Goal: Information Seeking & Learning: Learn about a topic

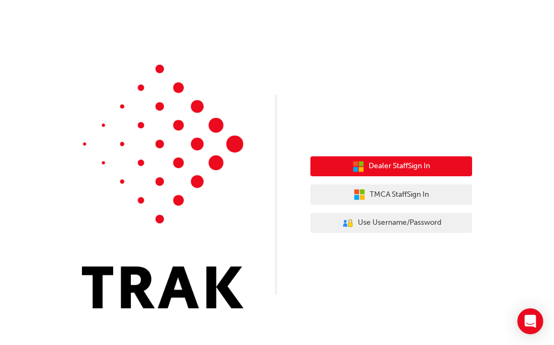
click at [404, 164] on span "Dealer Staff Sign In" at bounding box center [399, 166] width 61 height 12
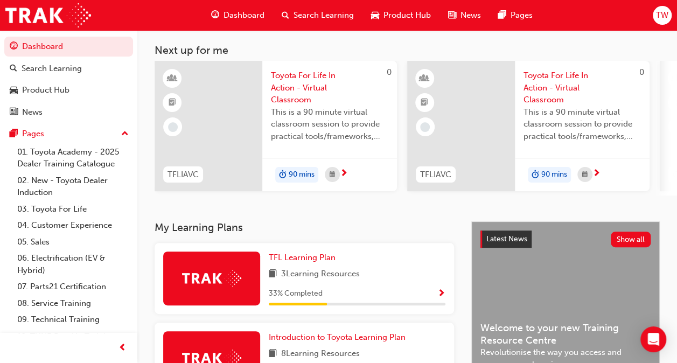
scroll to position [162, 0]
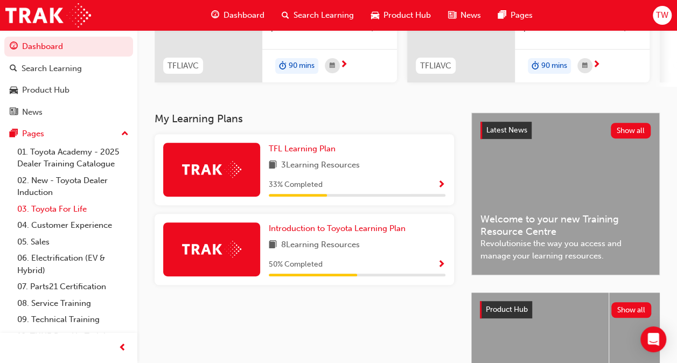
click at [68, 206] on link "03. Toyota For Life" at bounding box center [73, 209] width 120 height 17
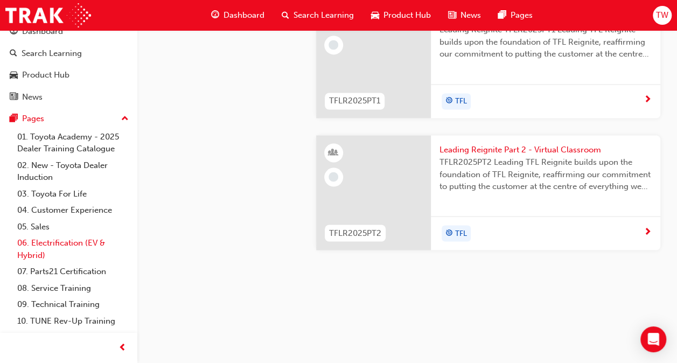
scroll to position [28, 0]
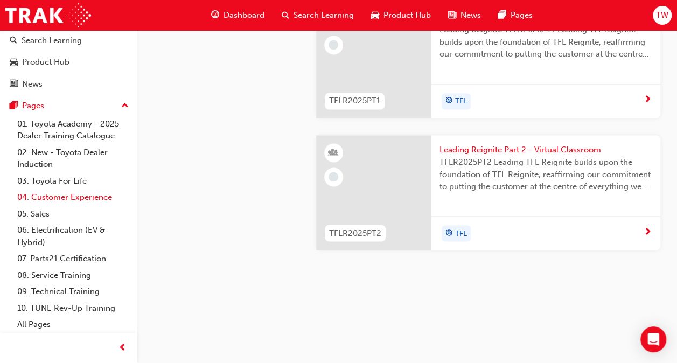
click at [56, 195] on link "04. Customer Experience" at bounding box center [73, 197] width 120 height 17
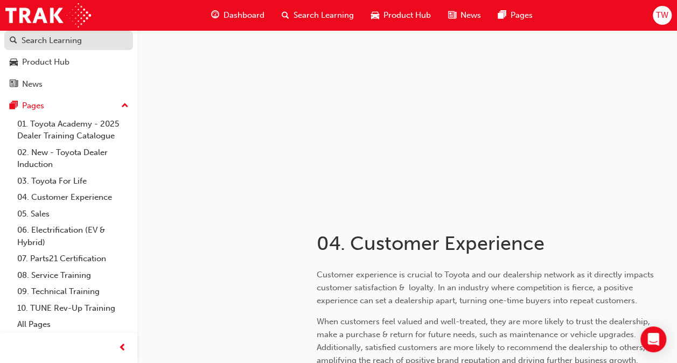
click at [75, 36] on div "Search Learning" at bounding box center [52, 40] width 60 height 12
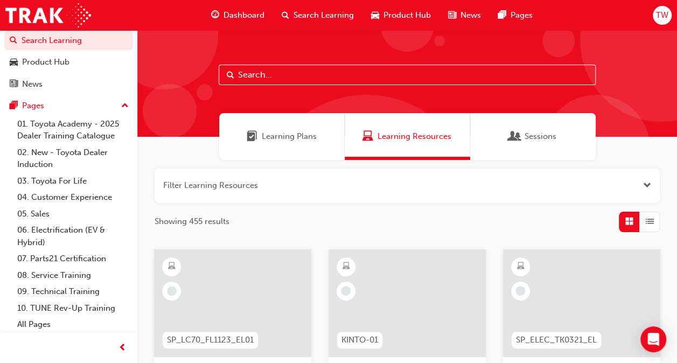
click at [288, 136] on span "Learning Plans" at bounding box center [289, 136] width 55 height 12
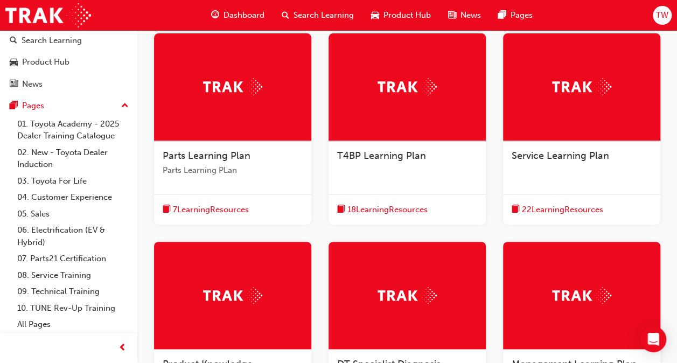
scroll to position [269, 0]
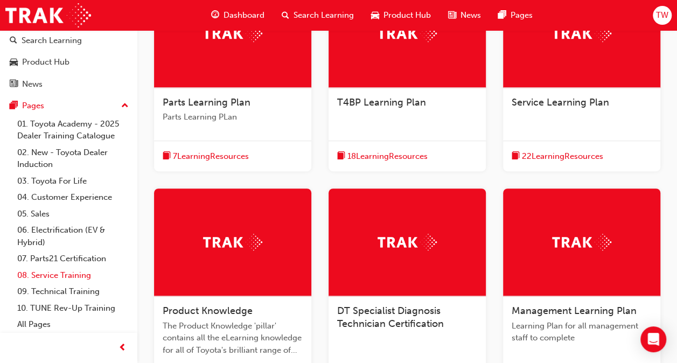
click at [58, 273] on link "08. Service Training" at bounding box center [73, 275] width 120 height 17
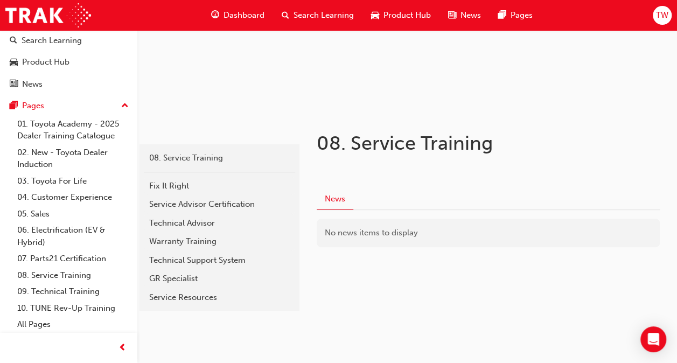
scroll to position [108, 0]
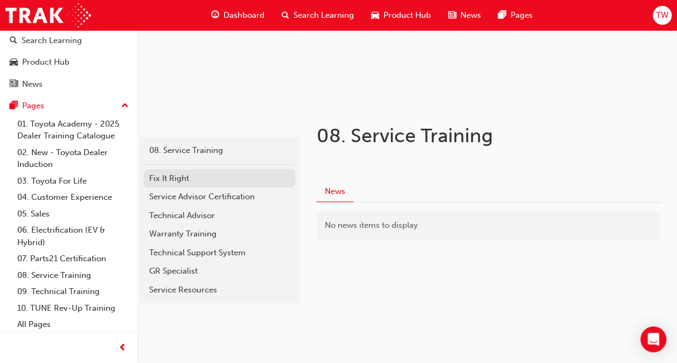
click at [168, 176] on div "Fix It Right" at bounding box center [219, 178] width 141 height 12
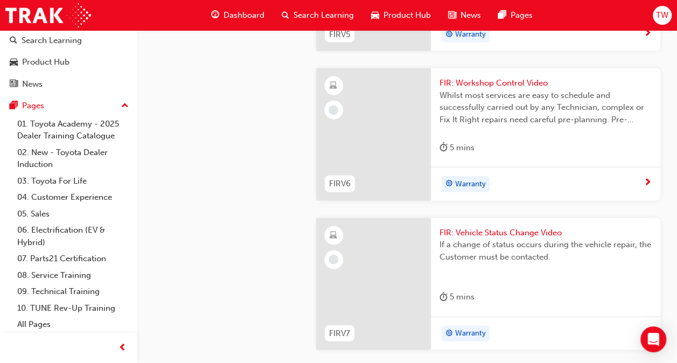
scroll to position [1078, 0]
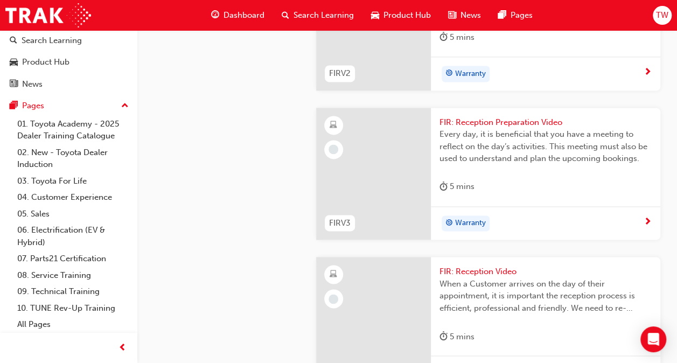
click at [309, 14] on span "Search Learning" at bounding box center [324, 15] width 60 height 12
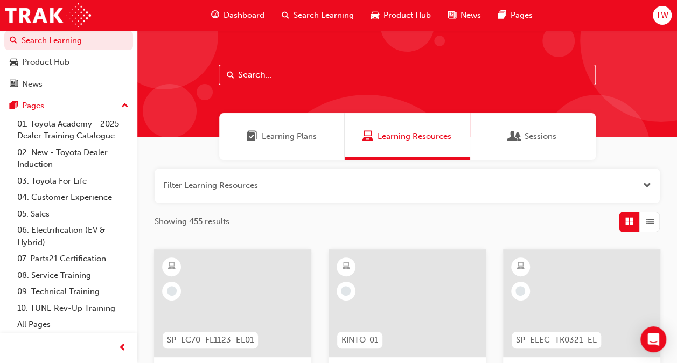
click at [268, 66] on input "text" at bounding box center [407, 75] width 377 height 20
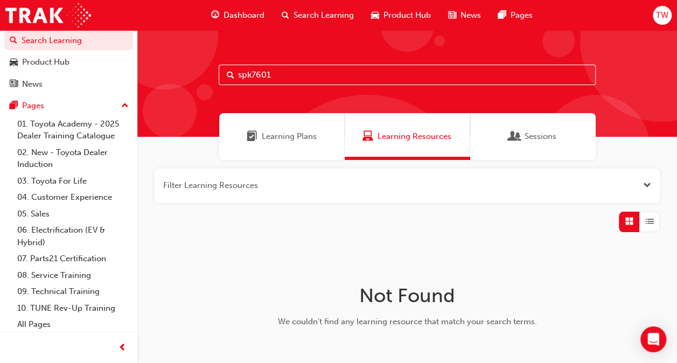
drag, startPoint x: 277, startPoint y: 77, endPoint x: 196, endPoint y: 78, distance: 81.4
click at [196, 78] on div "spk7601" at bounding box center [407, 83] width 540 height 107
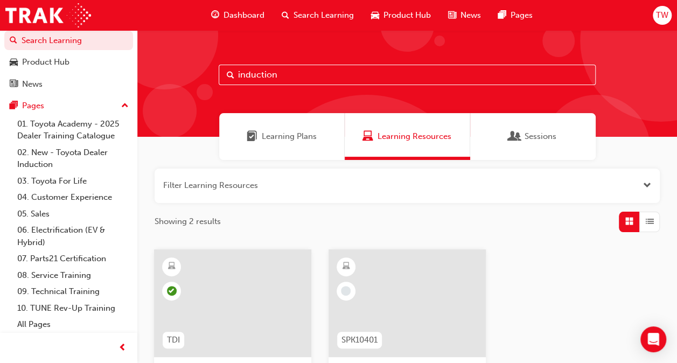
type input "induction"
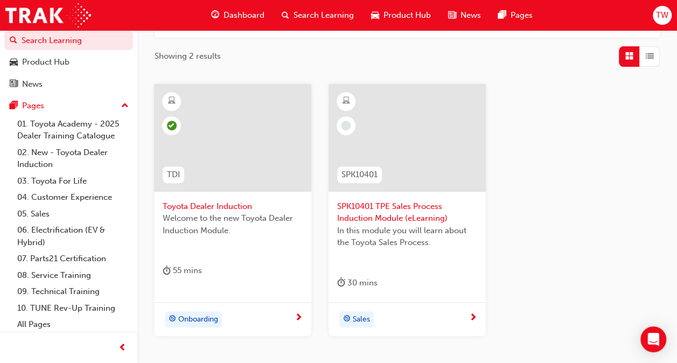
scroll to position [188, 0]
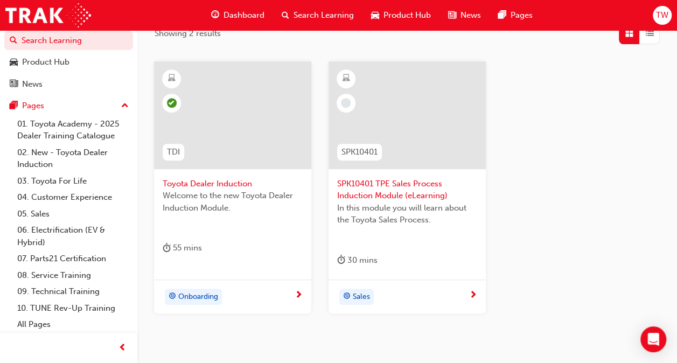
click at [299, 291] on span "next-icon" at bounding box center [299, 296] width 8 height 10
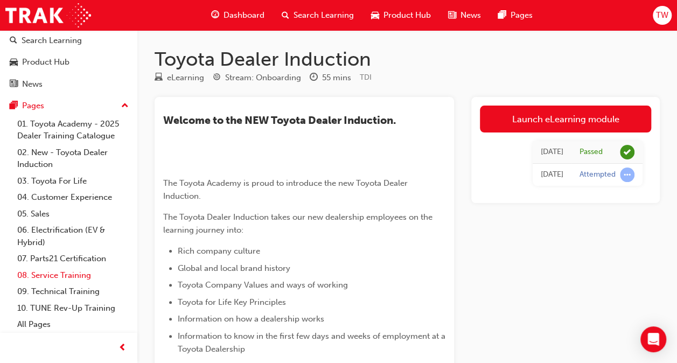
click at [56, 274] on link "08. Service Training" at bounding box center [73, 275] width 120 height 17
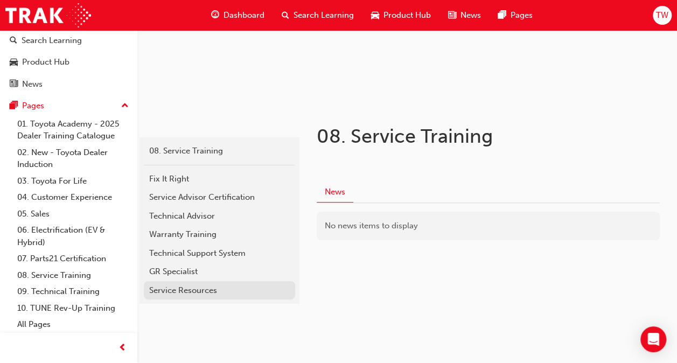
scroll to position [108, 0]
